Goal: Transaction & Acquisition: Purchase product/service

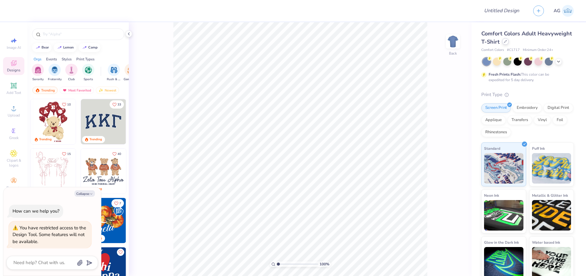
click at [507, 41] on icon at bounding box center [505, 41] width 3 height 3
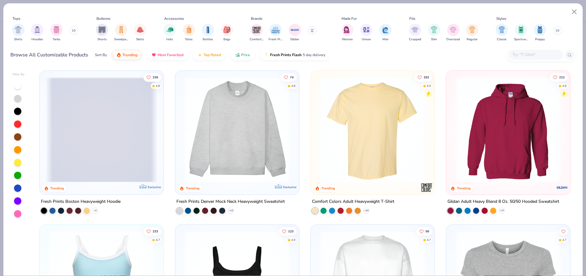
click at [357, 140] on img at bounding box center [373, 130] width 112 height 106
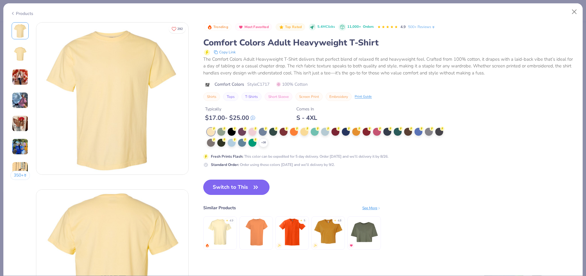
click at [236, 188] on button "Switch to This" at bounding box center [236, 187] width 66 height 15
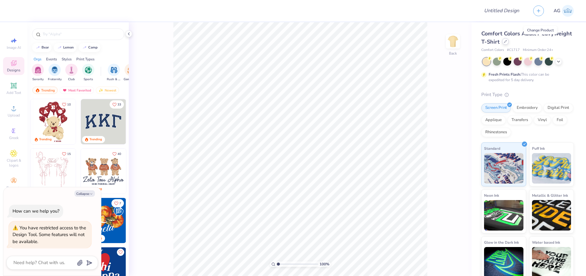
click at [507, 42] on icon at bounding box center [505, 41] width 3 height 3
type textarea "x"
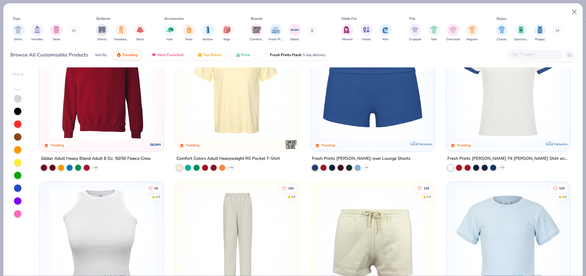
scroll to position [814, 0]
click at [240, 120] on img at bounding box center [237, 87] width 112 height 106
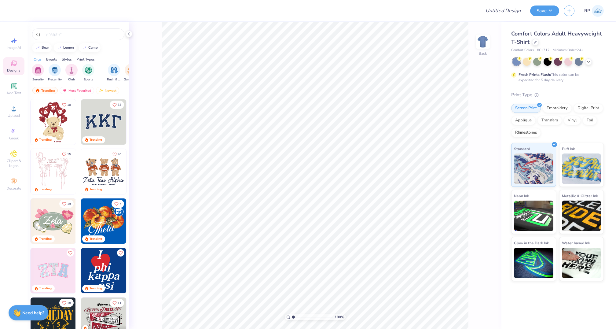
click at [533, 43] on div at bounding box center [535, 42] width 7 height 7
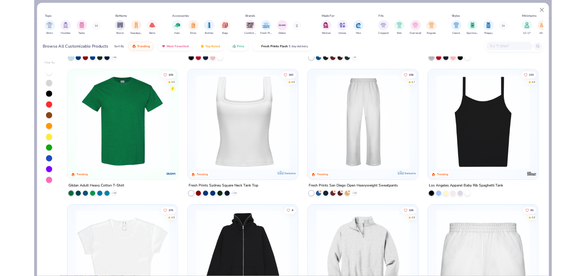
scroll to position [432, 0]
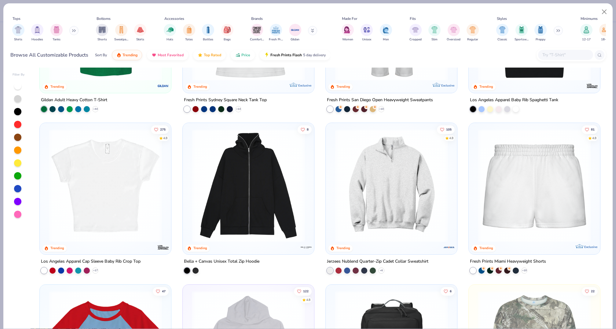
click at [271, 158] on img at bounding box center [248, 185] width 119 height 113
